Goal: Use online tool/utility: Utilize a website feature to perform a specific function

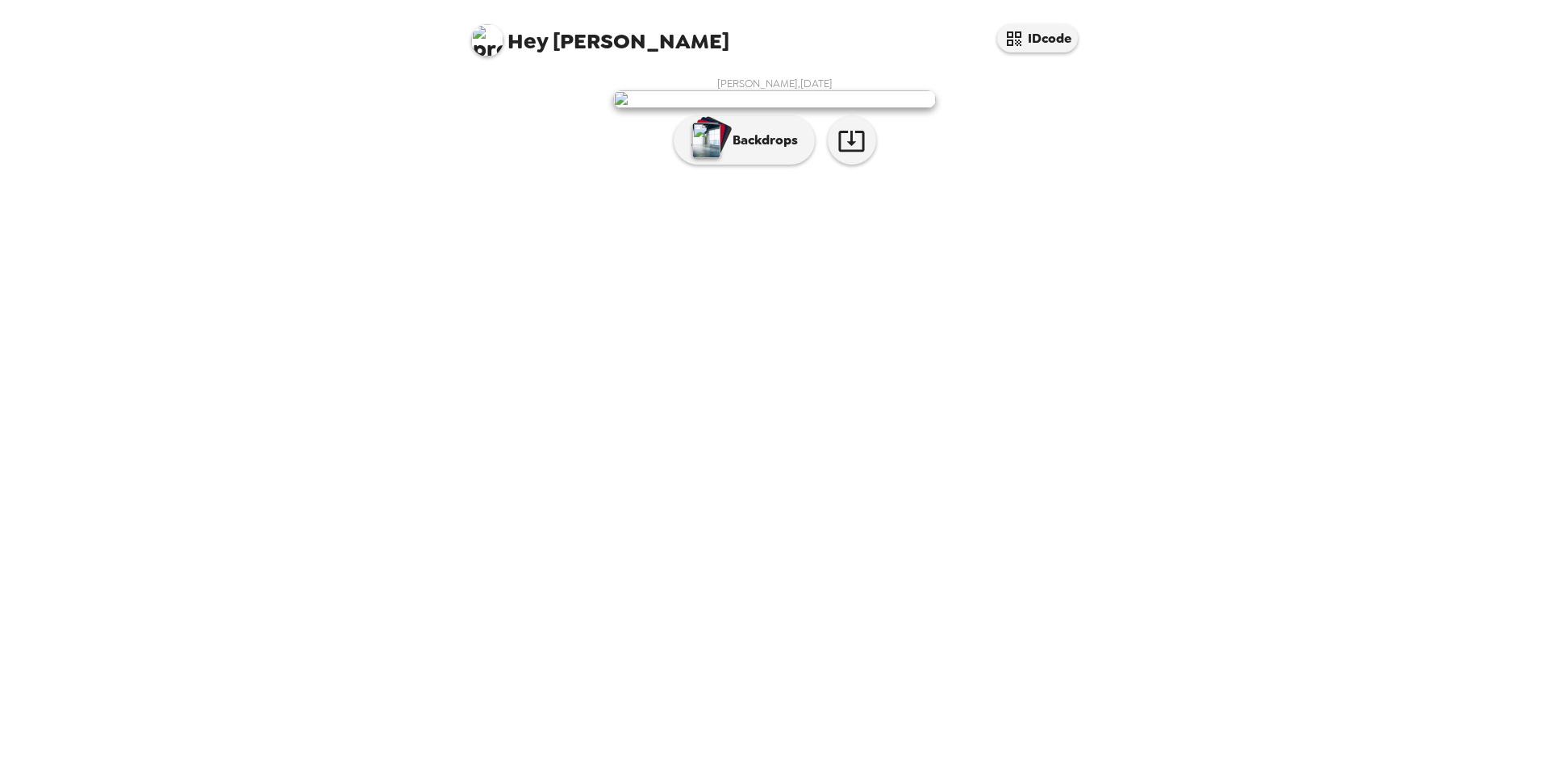
click at [667, 108] on img at bounding box center [774, 99] width 323 height 18
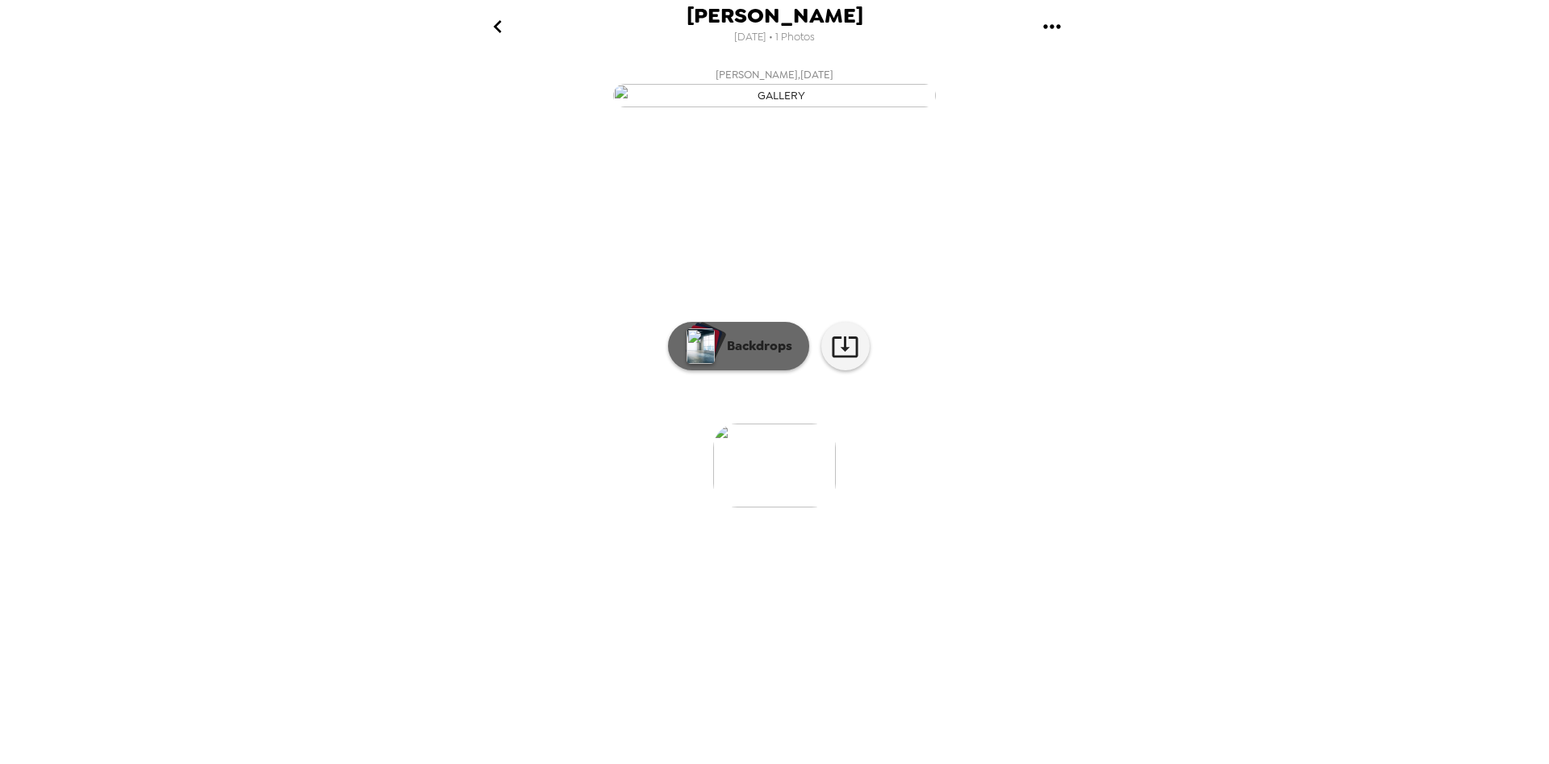
click at [775, 356] on p "Backdrops" at bounding box center [755, 345] width 73 height 19
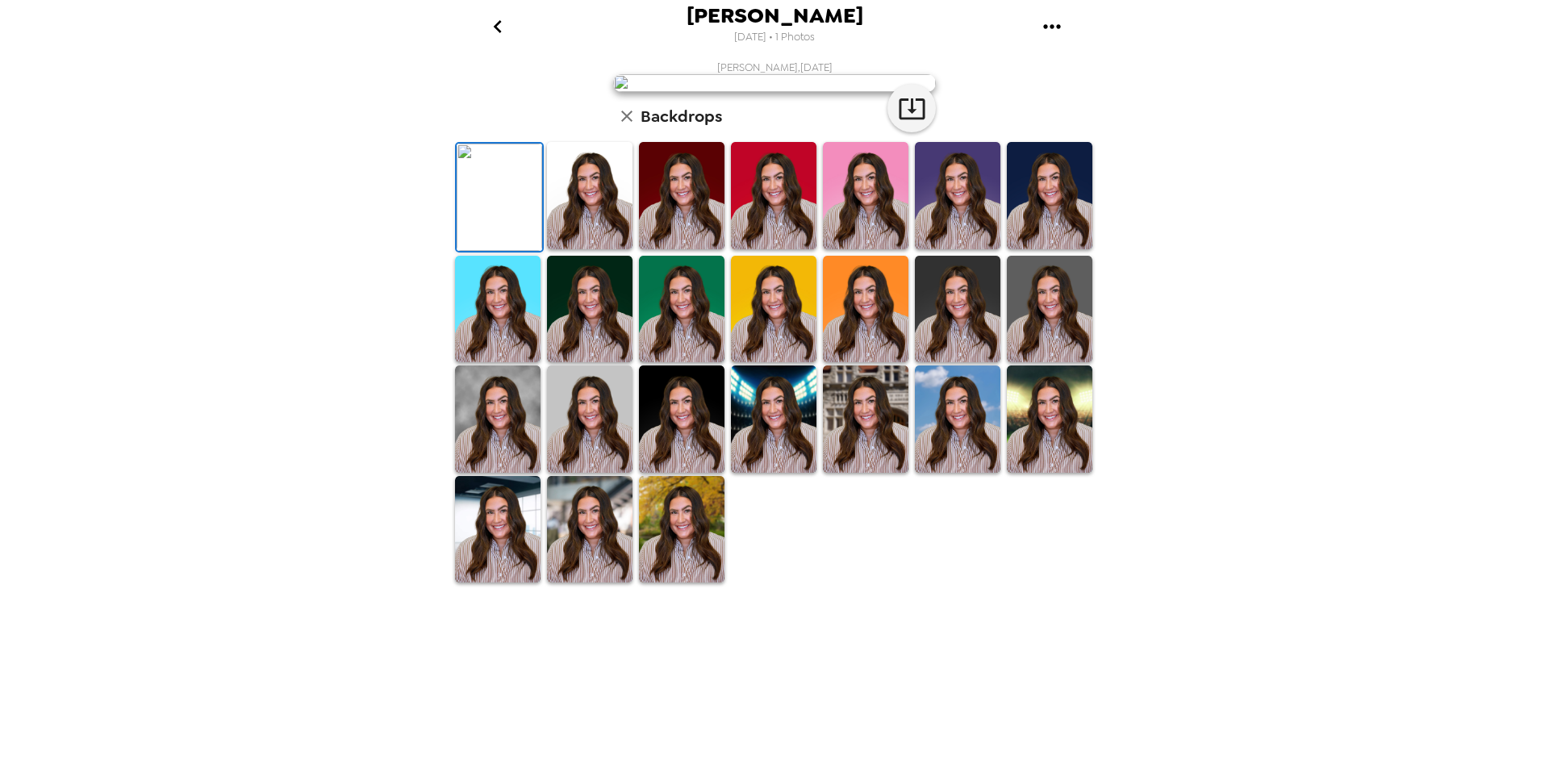
click at [772, 363] on img at bounding box center [774, 309] width 86 height 107
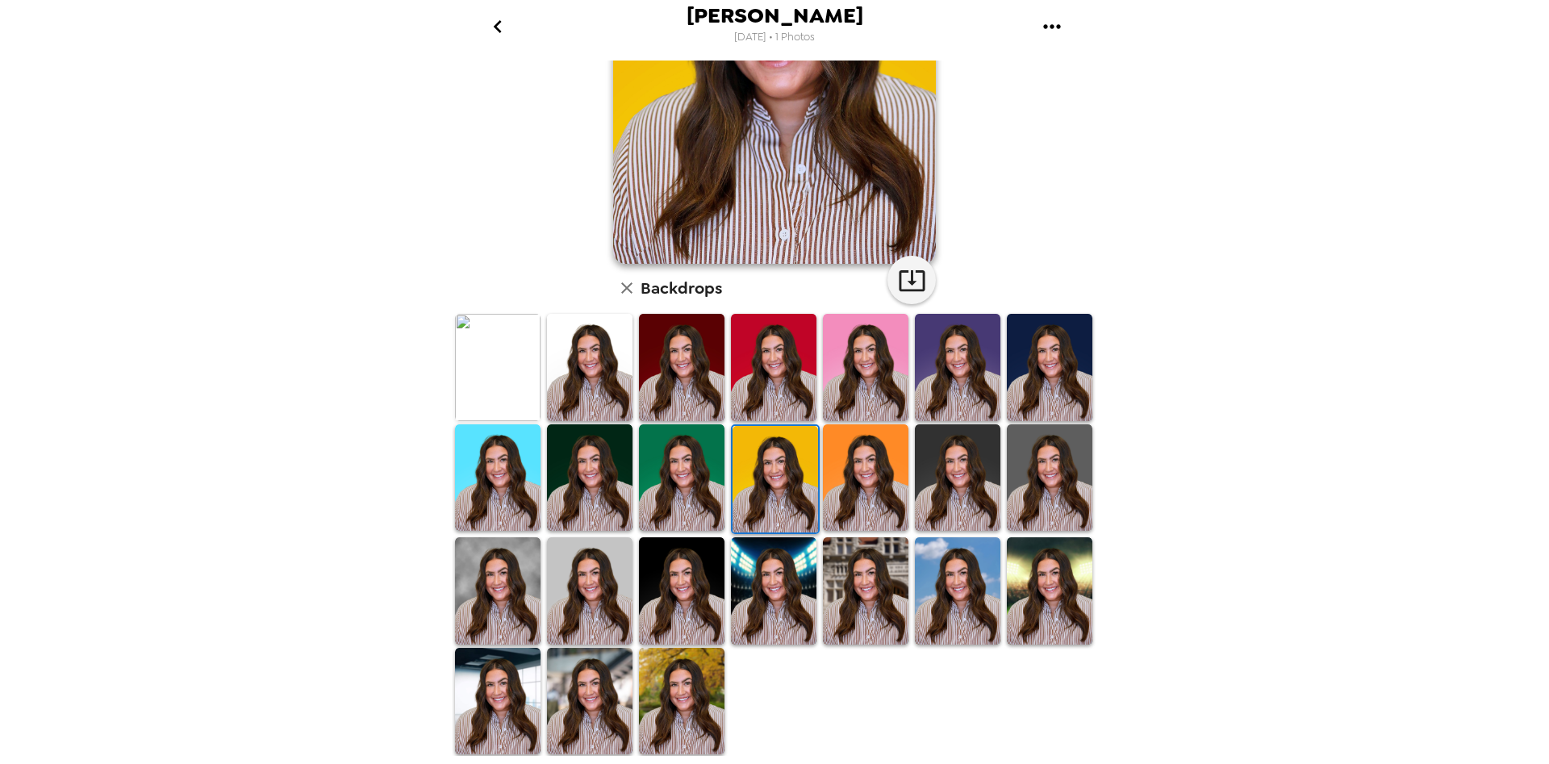
scroll to position [211, 0]
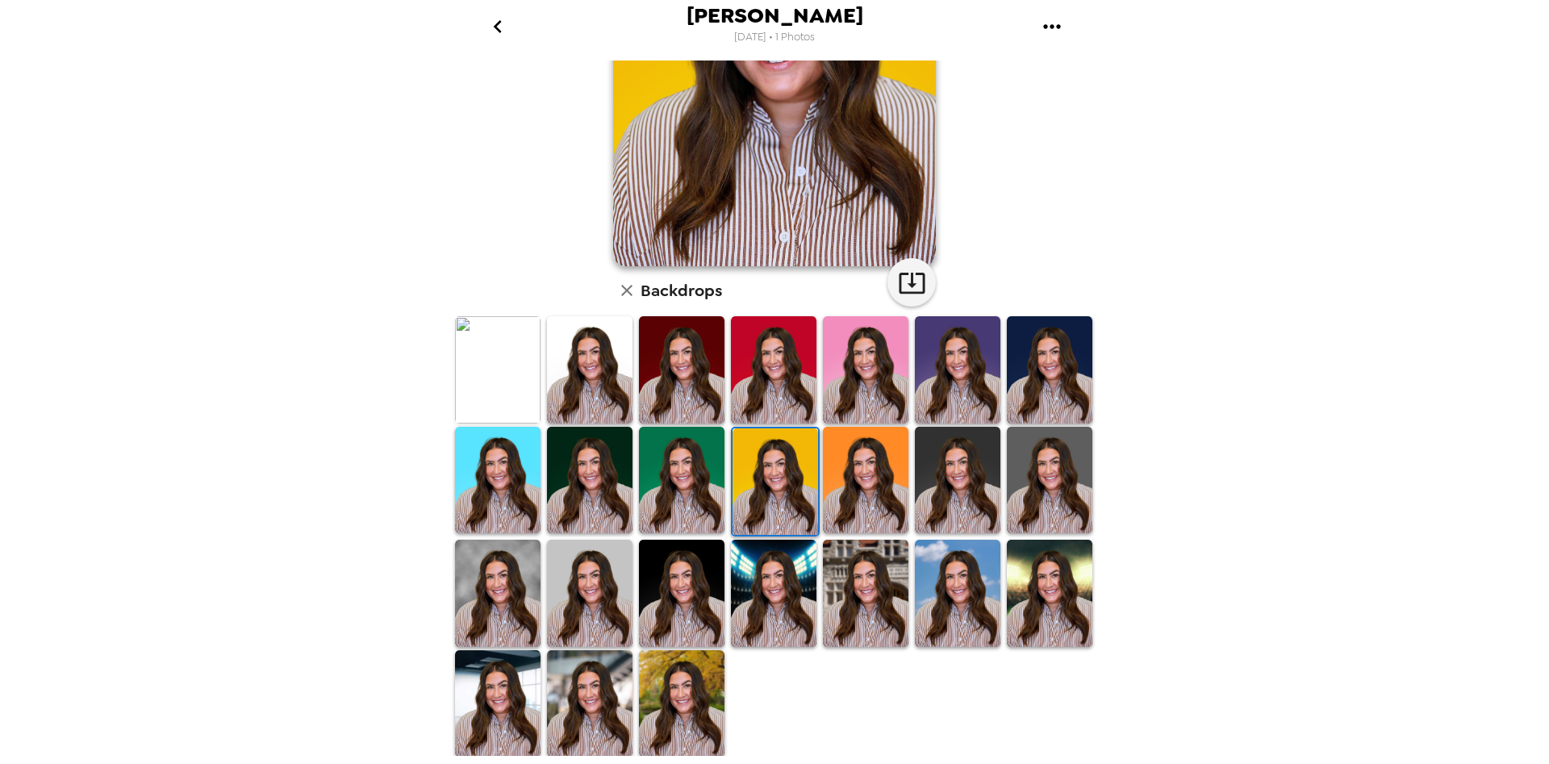
click at [881, 480] on img at bounding box center [866, 480] width 86 height 107
